Goal: Download file/media

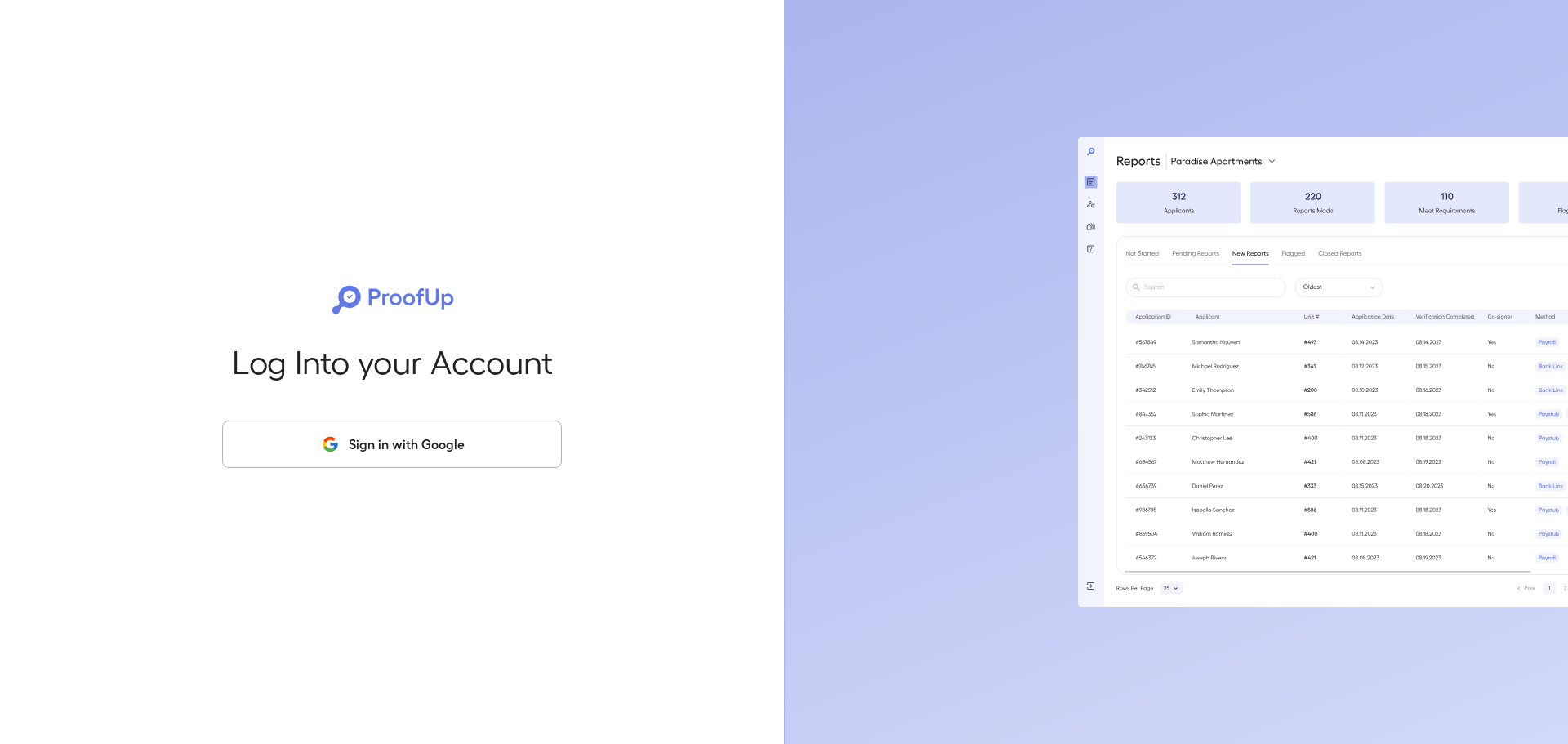
click at [421, 456] on button "Sign in with Google" at bounding box center [392, 444] width 340 height 48
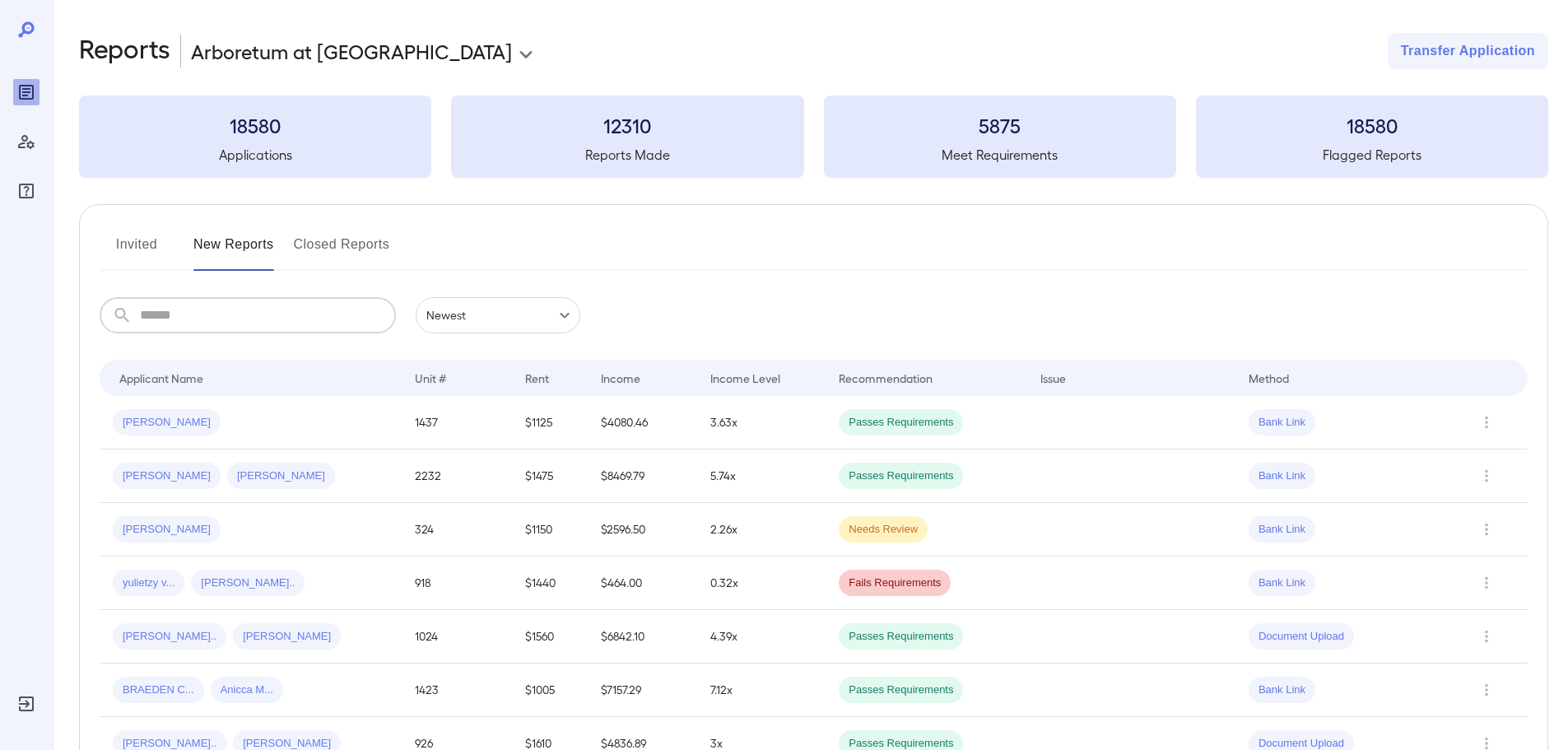
click at [245, 314] on input "text" at bounding box center [268, 316] width 256 height 36
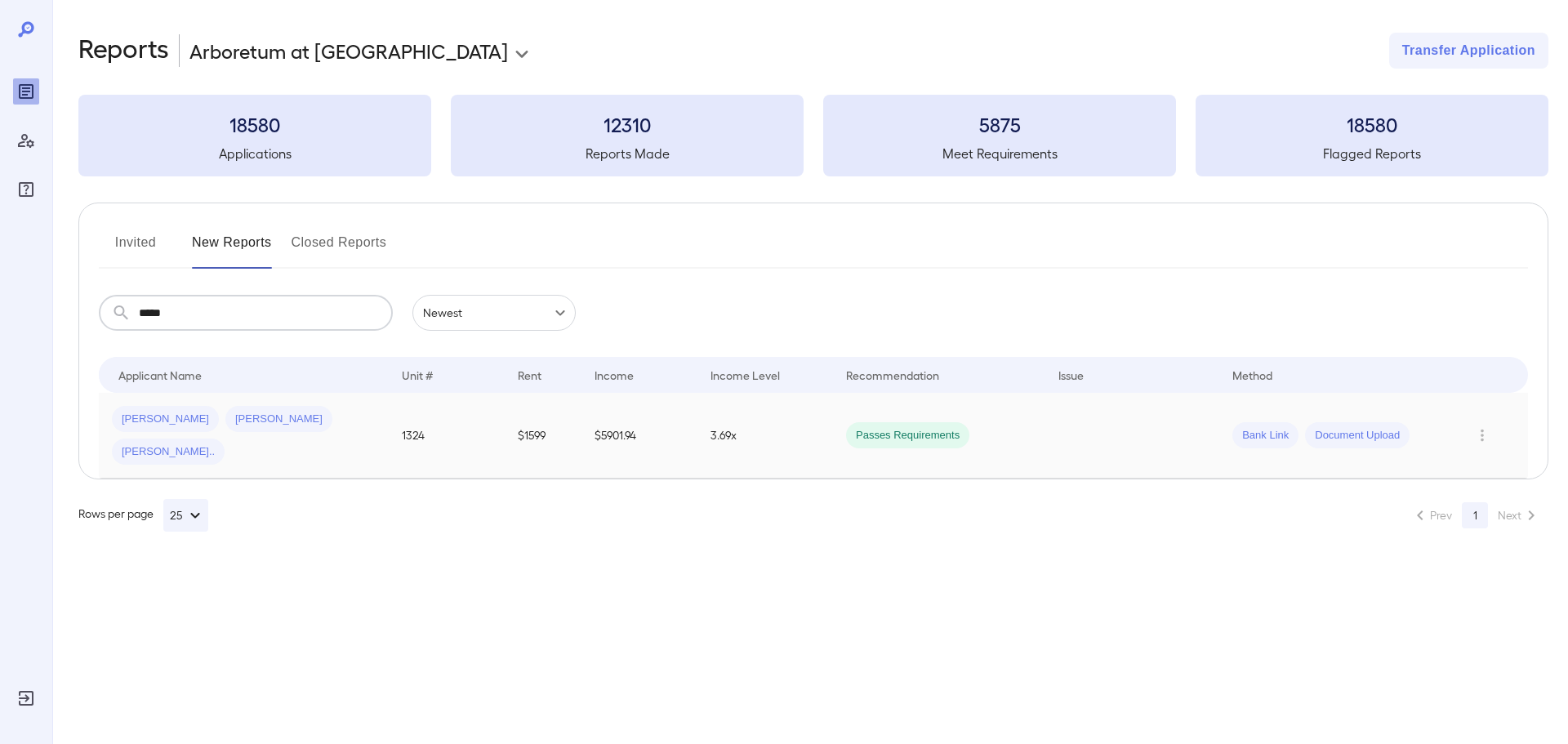
type input "*****"
click at [415, 438] on td "1324" at bounding box center [447, 436] width 116 height 86
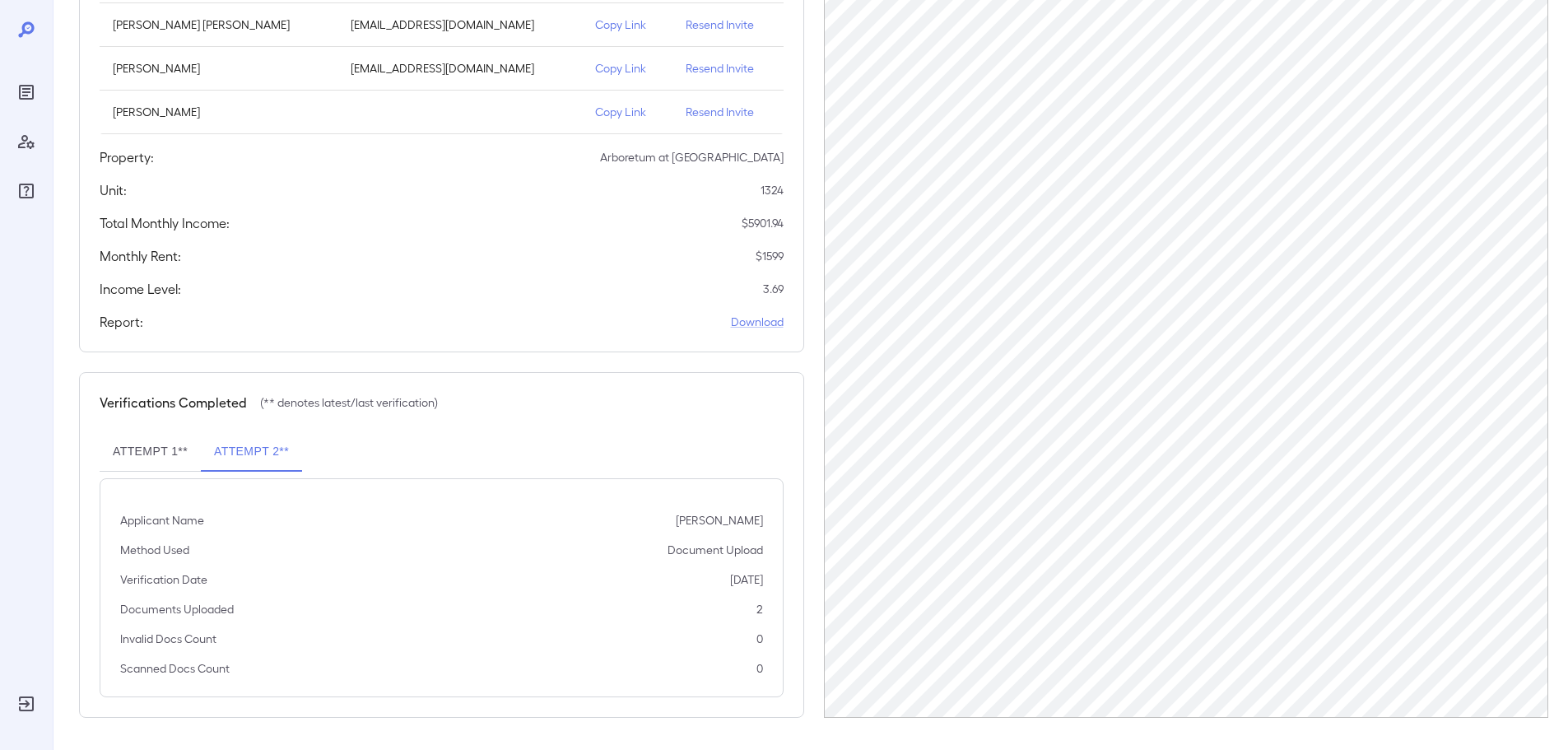
scroll to position [253, 0]
click at [765, 316] on link "Download" at bounding box center [757, 321] width 53 height 17
